Goal: Information Seeking & Learning: Learn about a topic

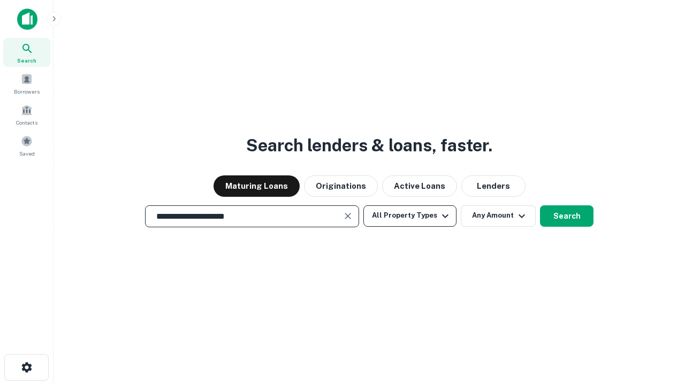
type input "**********"
click at [410, 216] on button "All Property Types" at bounding box center [409, 215] width 93 height 21
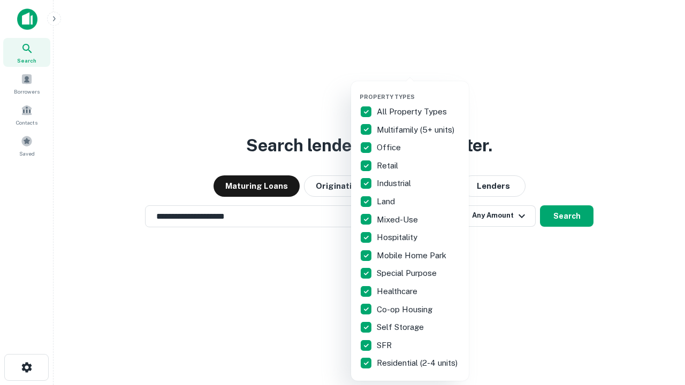
click at [418, 90] on button "button" at bounding box center [419, 90] width 118 height 1
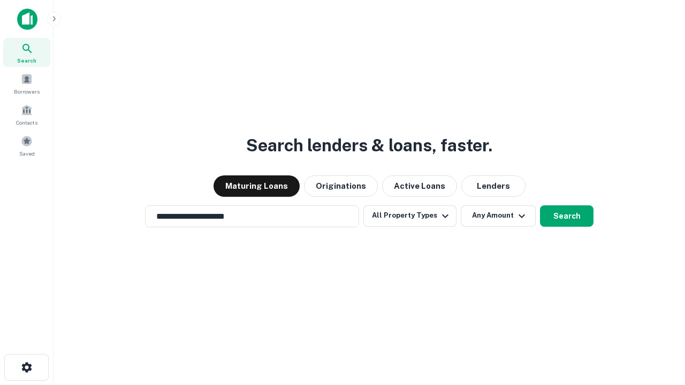
scroll to position [17, 0]
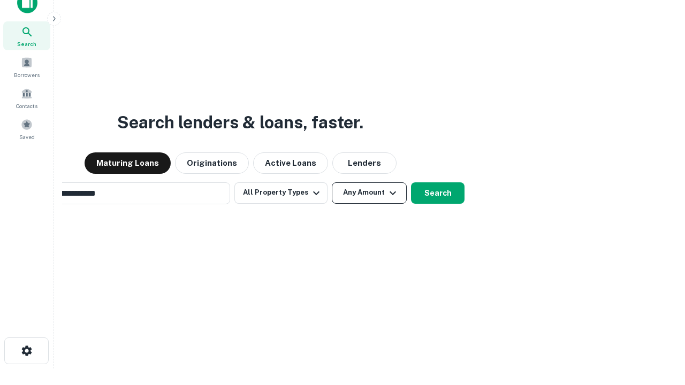
click at [332, 182] on button "Any Amount" at bounding box center [369, 192] width 75 height 21
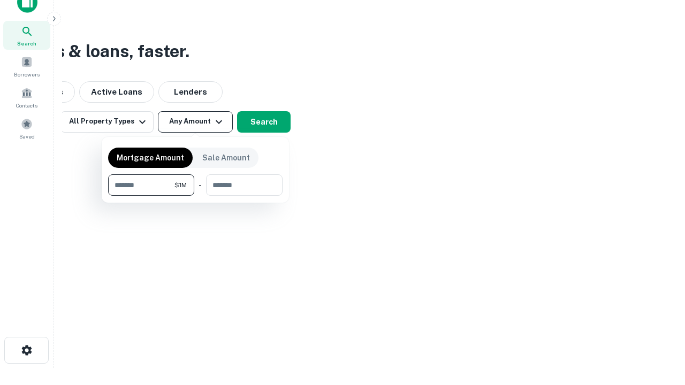
type input "*******"
click at [195, 196] on button "button" at bounding box center [195, 196] width 174 height 1
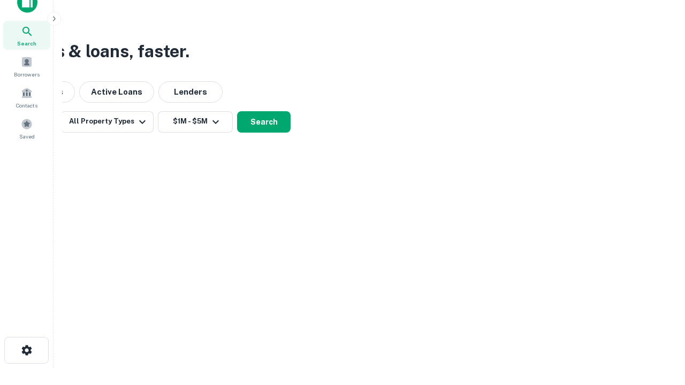
scroll to position [6, 197]
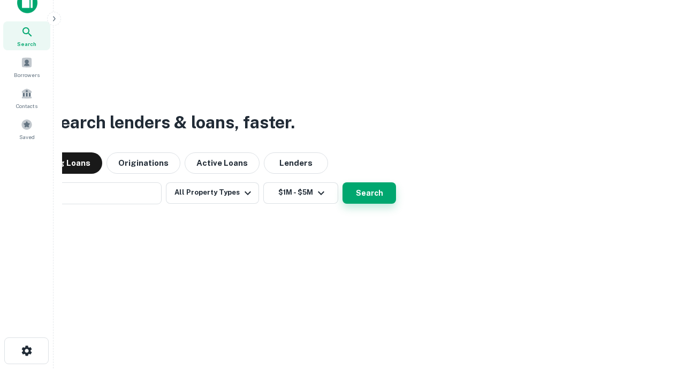
click at [342, 182] on button "Search" at bounding box center [369, 192] width 54 height 21
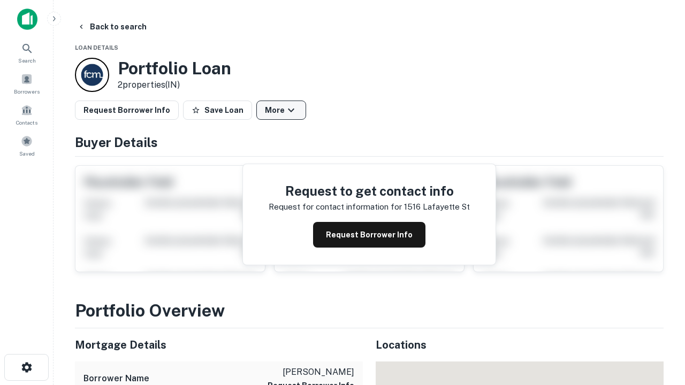
click at [281, 110] on button "More" at bounding box center [281, 110] width 50 height 19
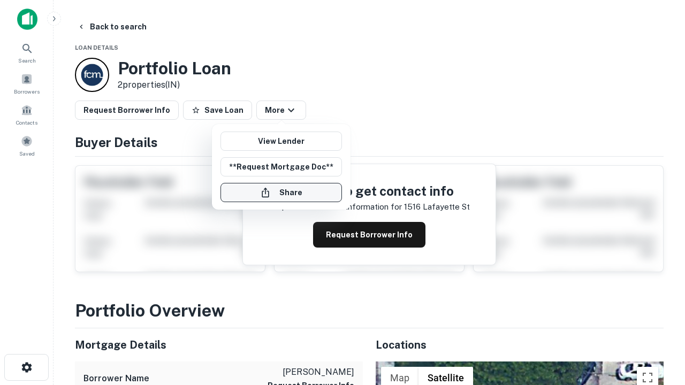
click at [281, 193] on button "Share" at bounding box center [280, 192] width 121 height 19
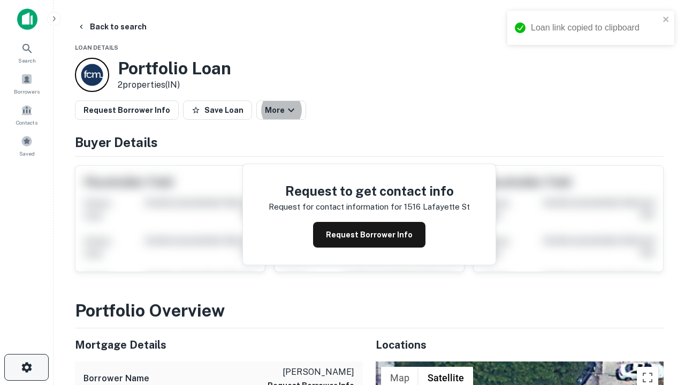
click at [26, 368] on icon "button" at bounding box center [26, 367] width 13 height 13
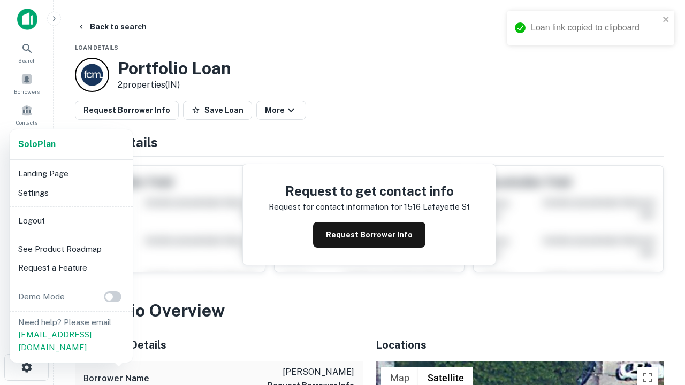
click at [71, 220] on li "Logout" at bounding box center [71, 220] width 115 height 19
